Goal: Find specific page/section: Find specific page/section

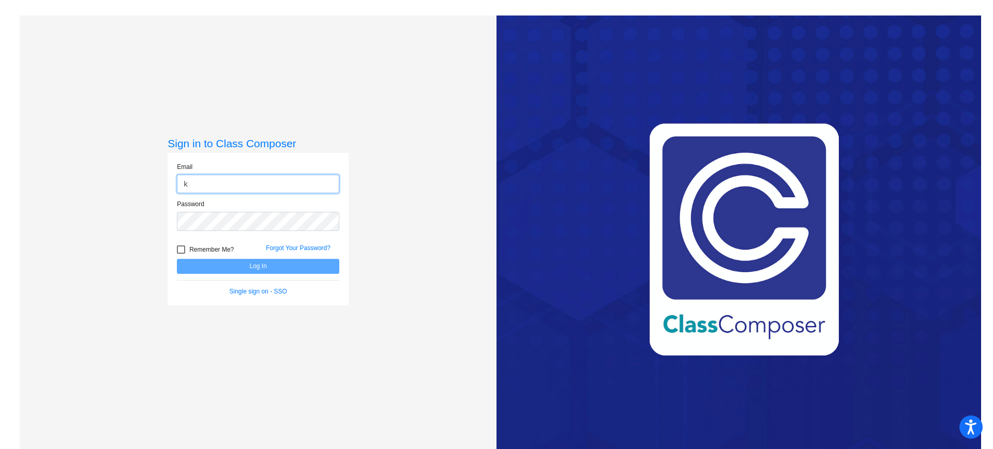
type input "[PERSON_NAME][EMAIL_ADDRESS][PERSON_NAME][DOMAIN_NAME]"
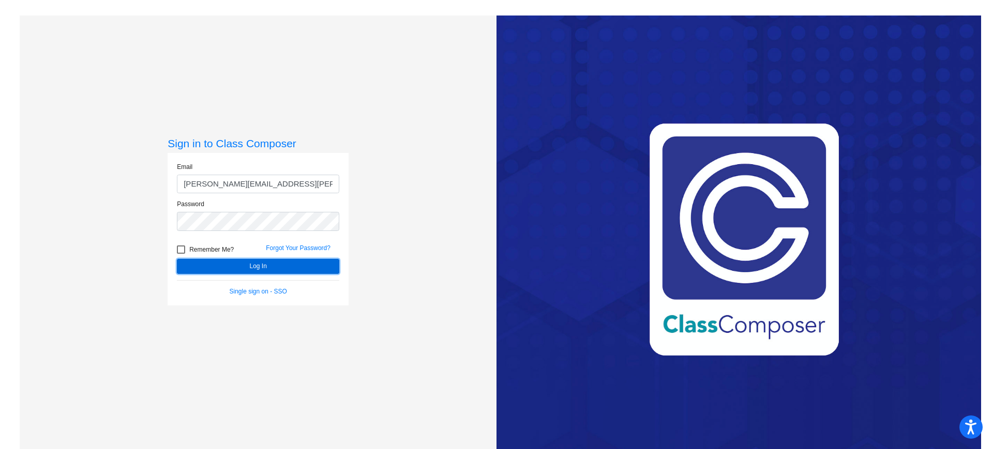
click at [248, 266] on button "Log In" at bounding box center [258, 266] width 162 height 15
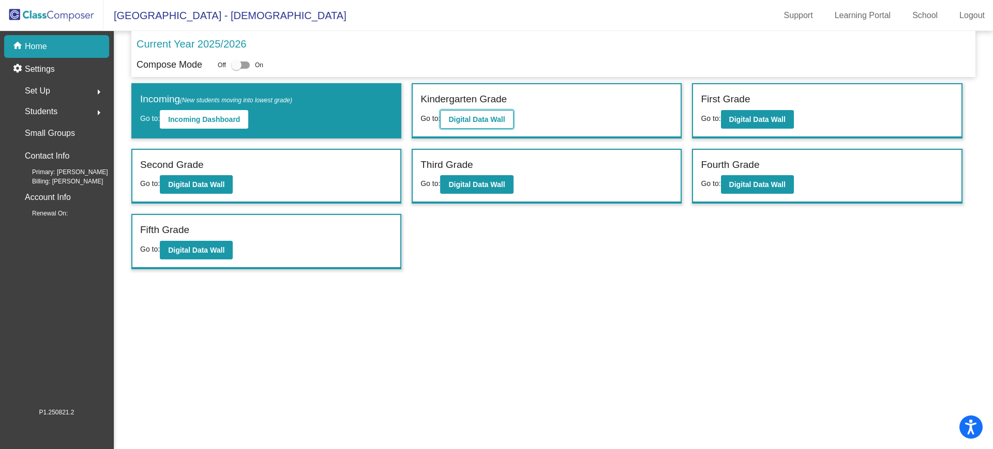
click at [477, 123] on b "Digital Data Wall" at bounding box center [476, 119] width 56 height 8
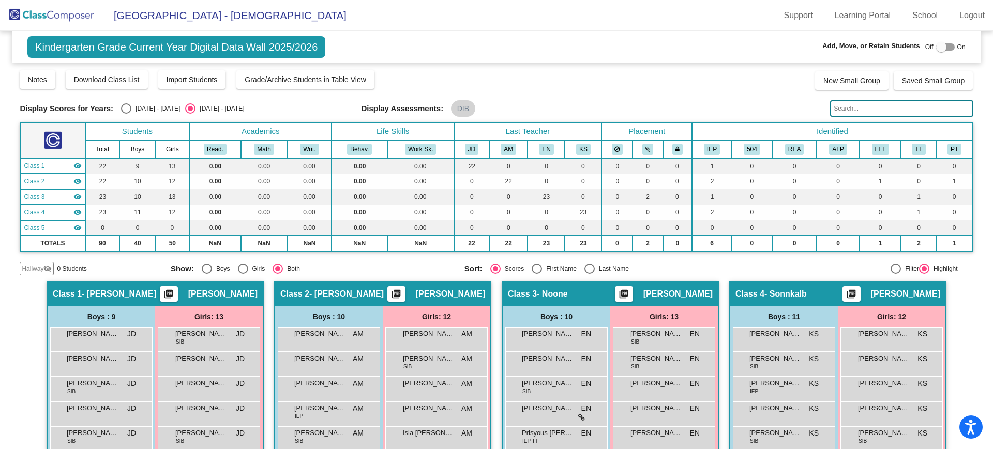
click at [32, 6] on img at bounding box center [51, 15] width 103 height 31
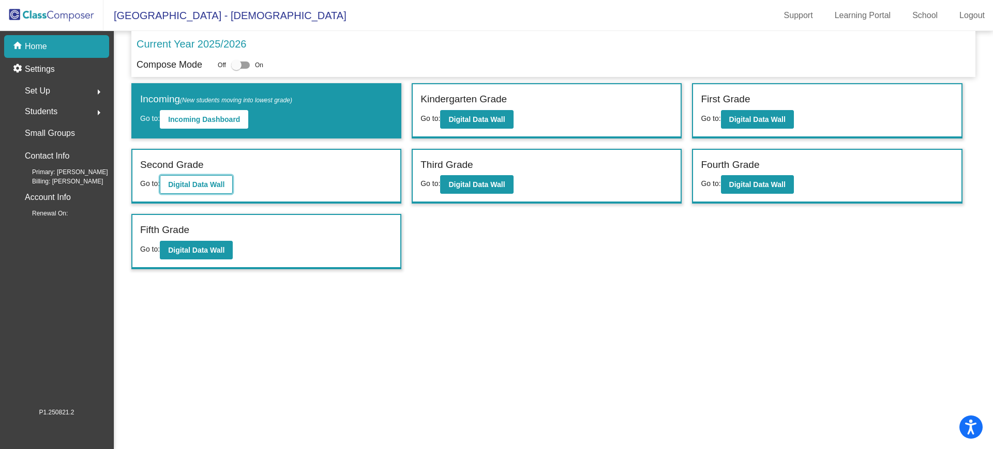
click at [208, 187] on b "Digital Data Wall" at bounding box center [196, 184] width 56 height 8
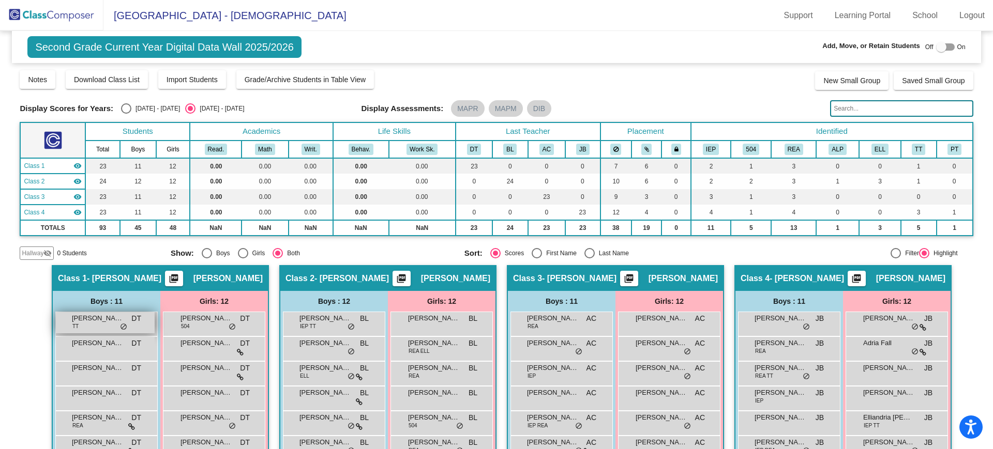
click at [81, 320] on span "[PERSON_NAME]" at bounding box center [98, 318] width 52 height 10
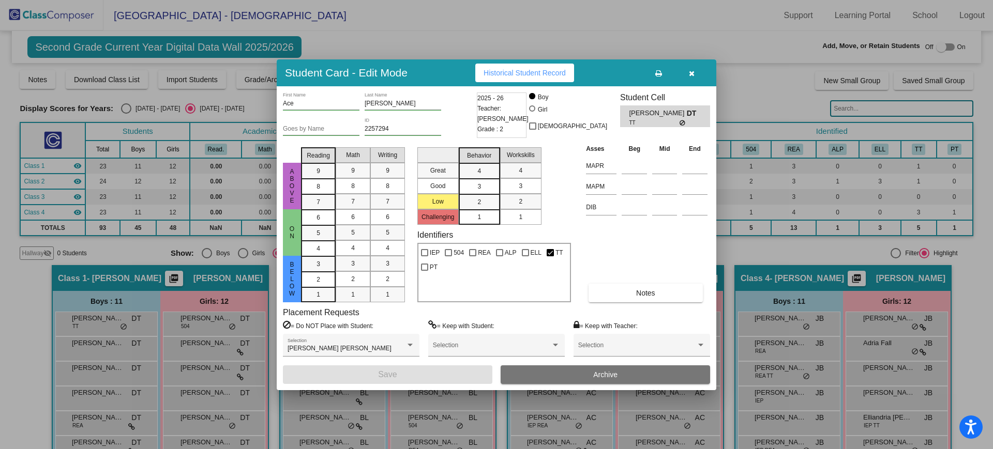
click at [690, 71] on icon "button" at bounding box center [692, 73] width 6 height 7
